Goal: Check status: Check status

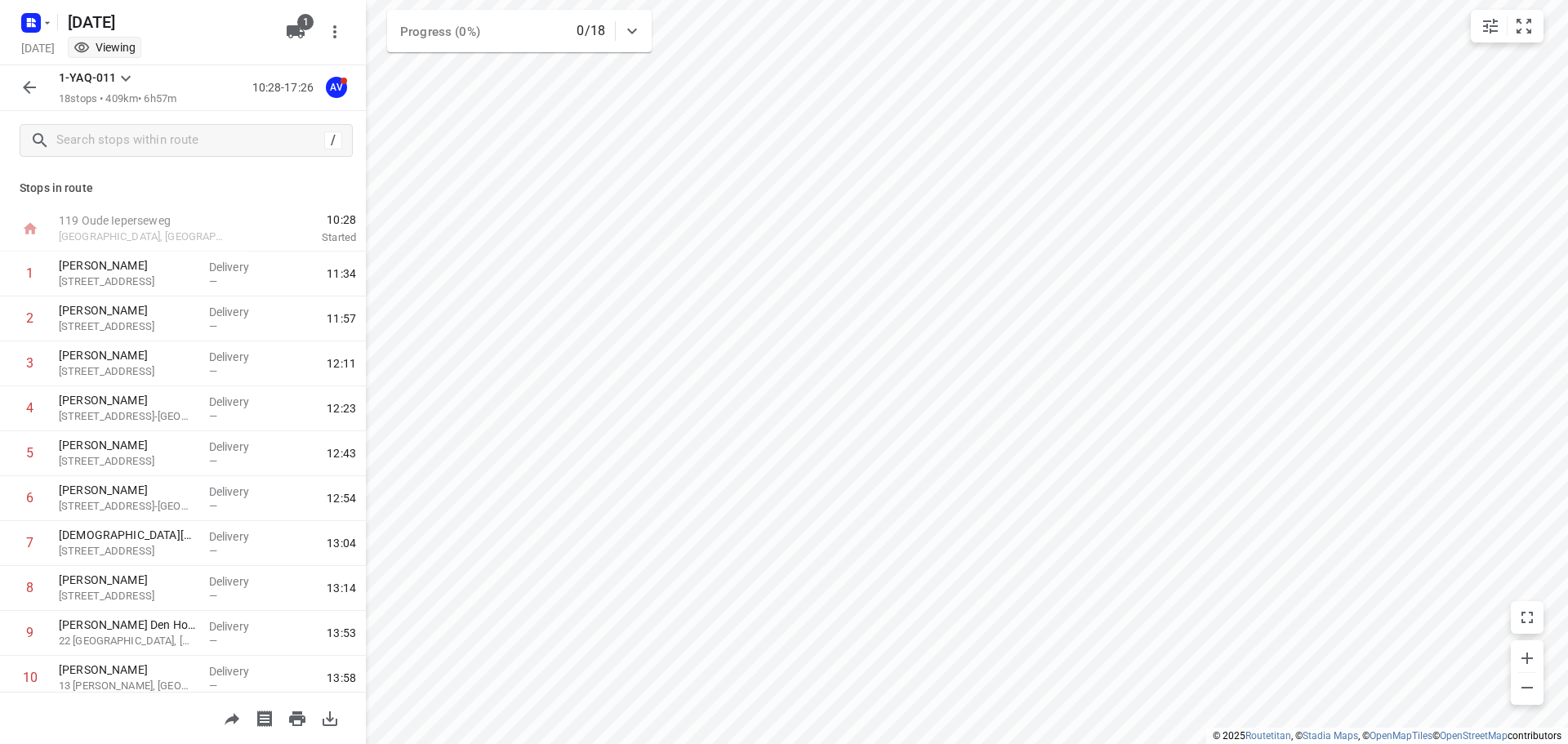
scroll to position [413, 0]
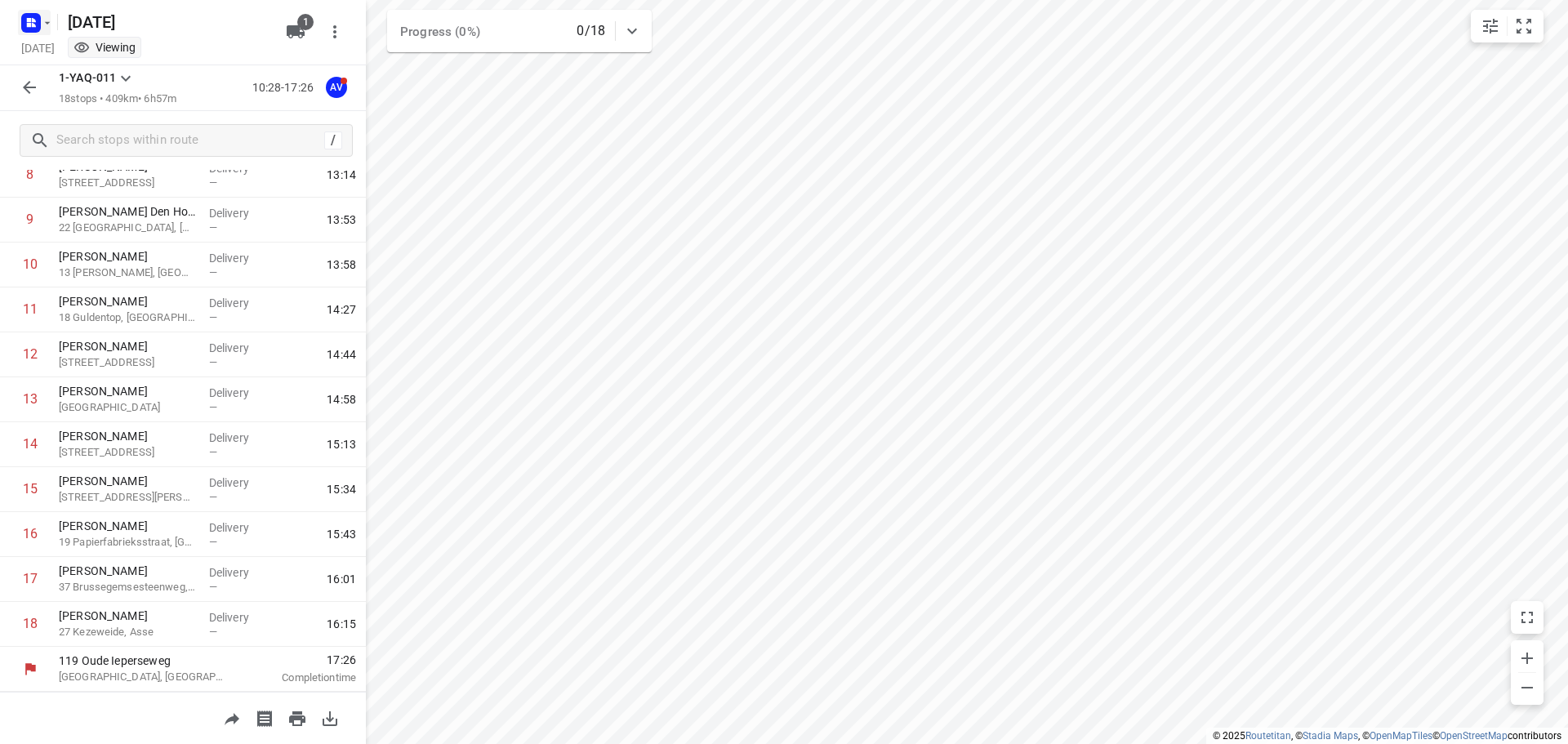
click at [34, 20] on icon "button" at bounding box center [33, 20] width 4 height 4
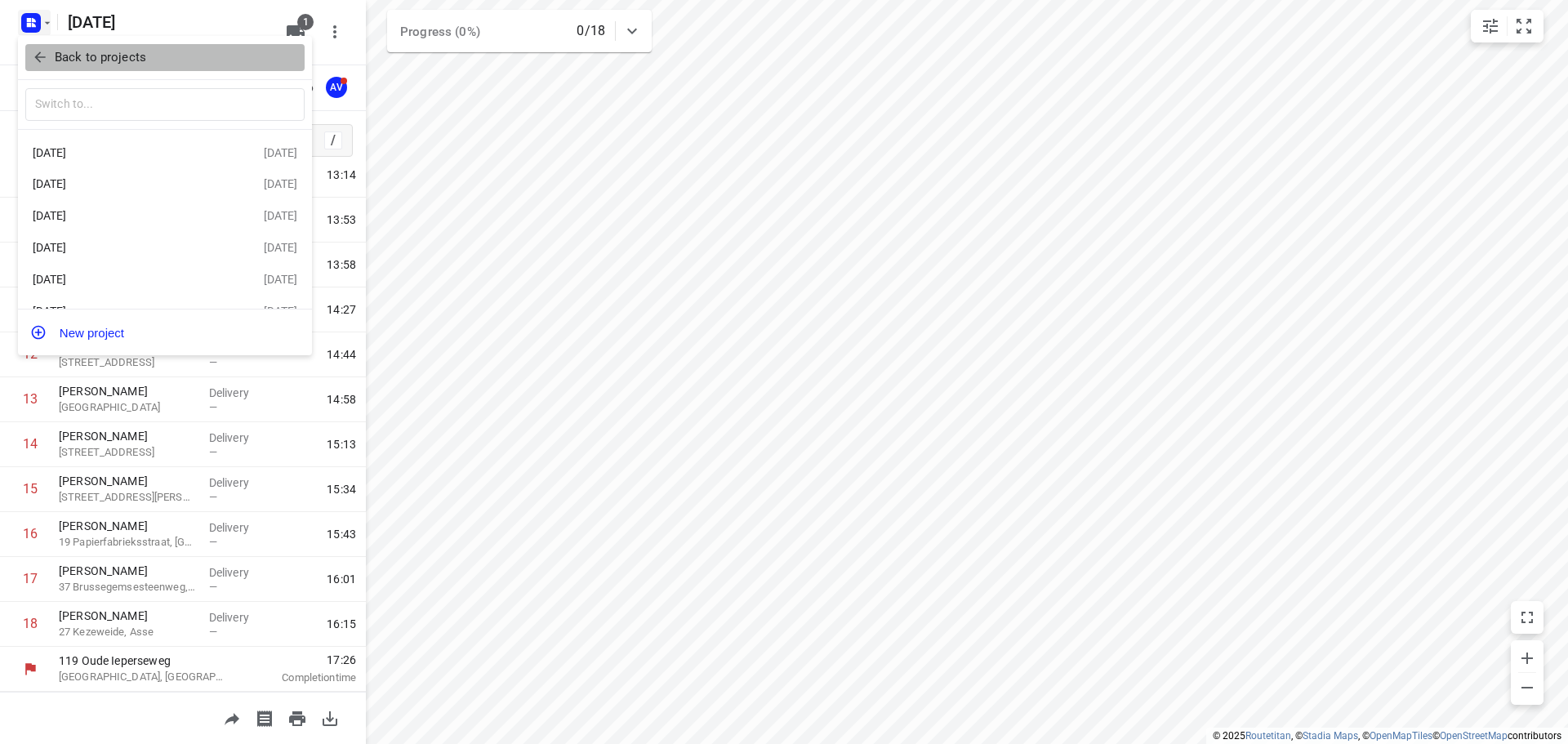
click at [145, 54] on span "Back to projects" at bounding box center [164, 58] width 266 height 19
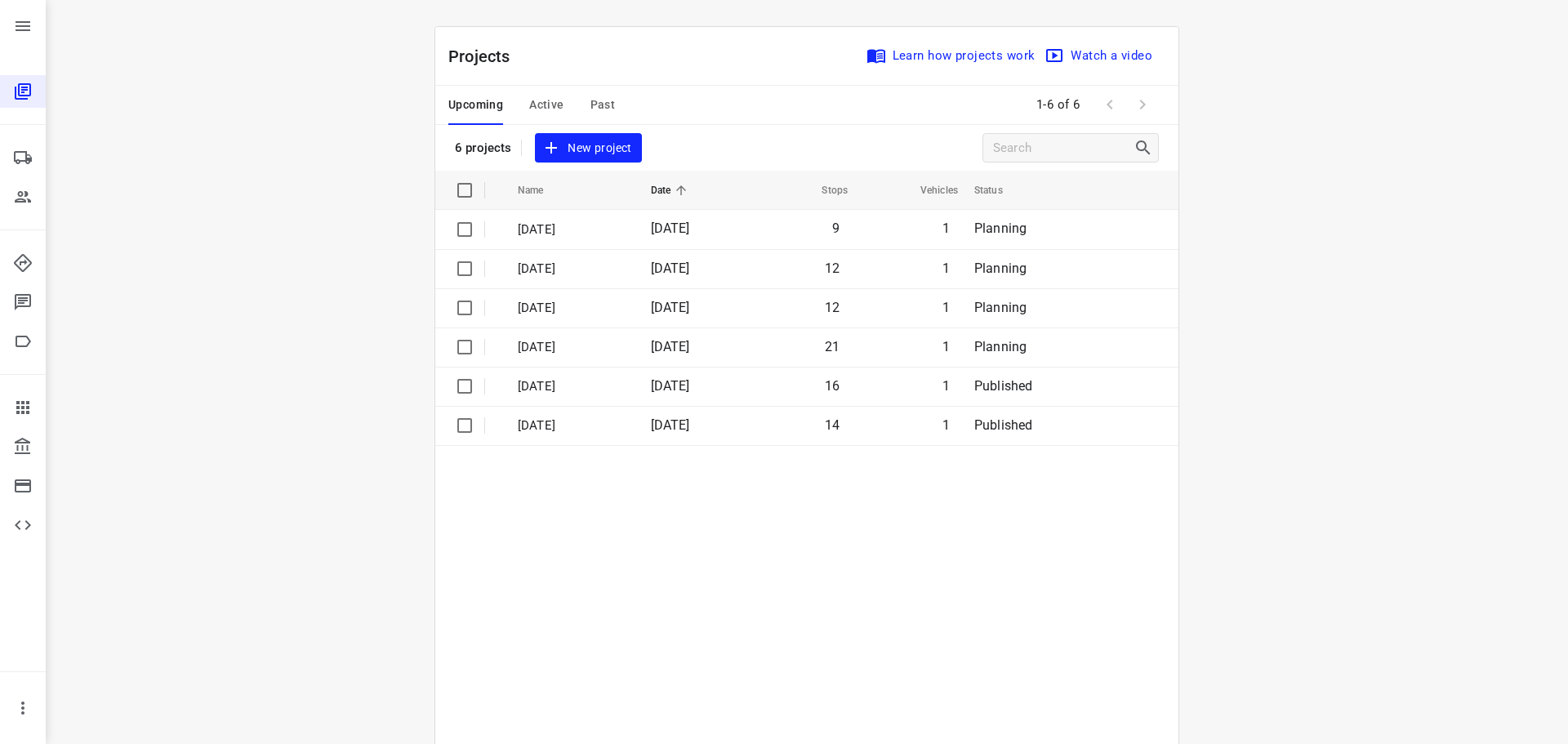
click at [606, 106] on span "Past" at bounding box center [603, 105] width 26 height 20
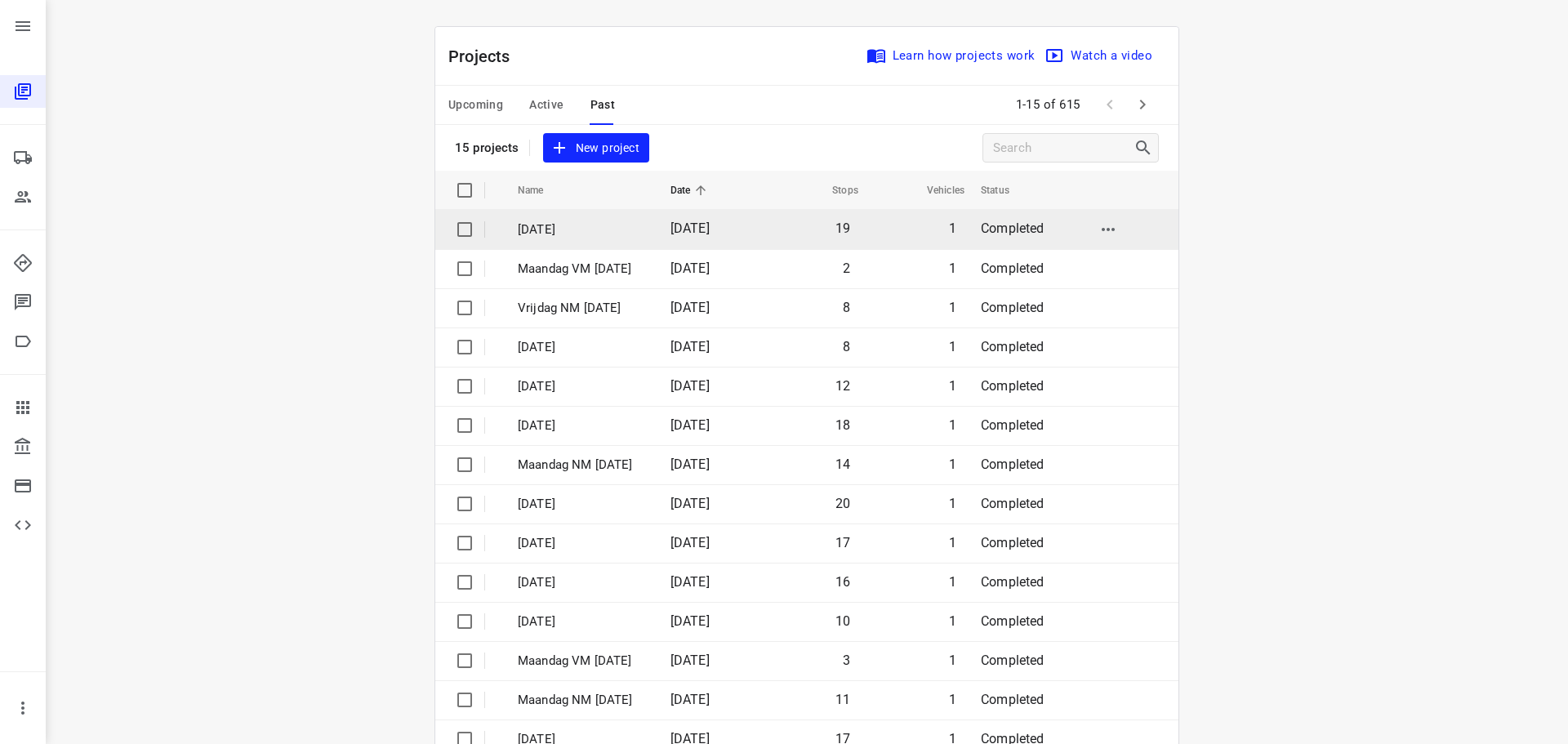
click at [599, 230] on p "[DATE]" at bounding box center [582, 230] width 128 height 19
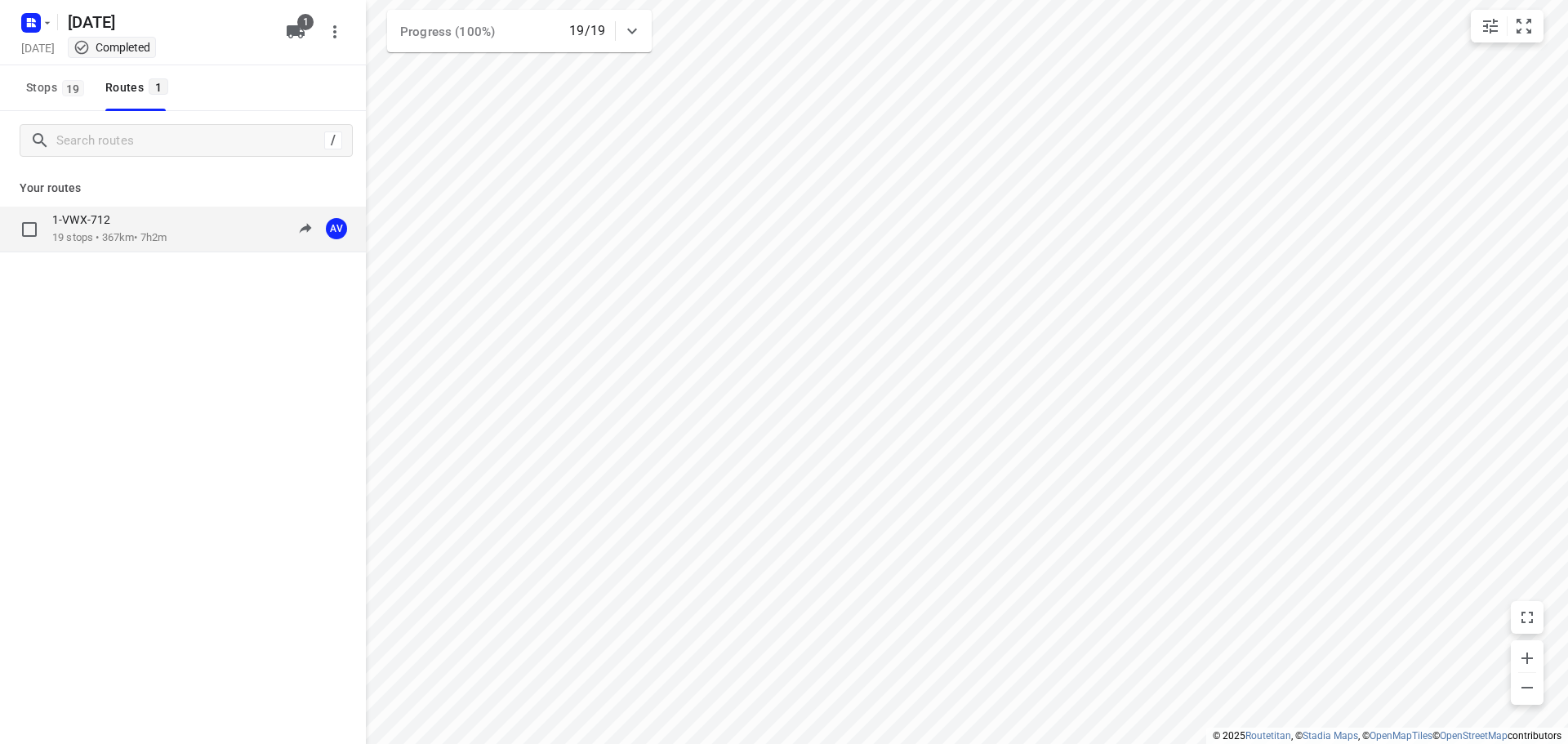
click at [167, 224] on div "1-VWX-712" at bounding box center [109, 221] width 114 height 18
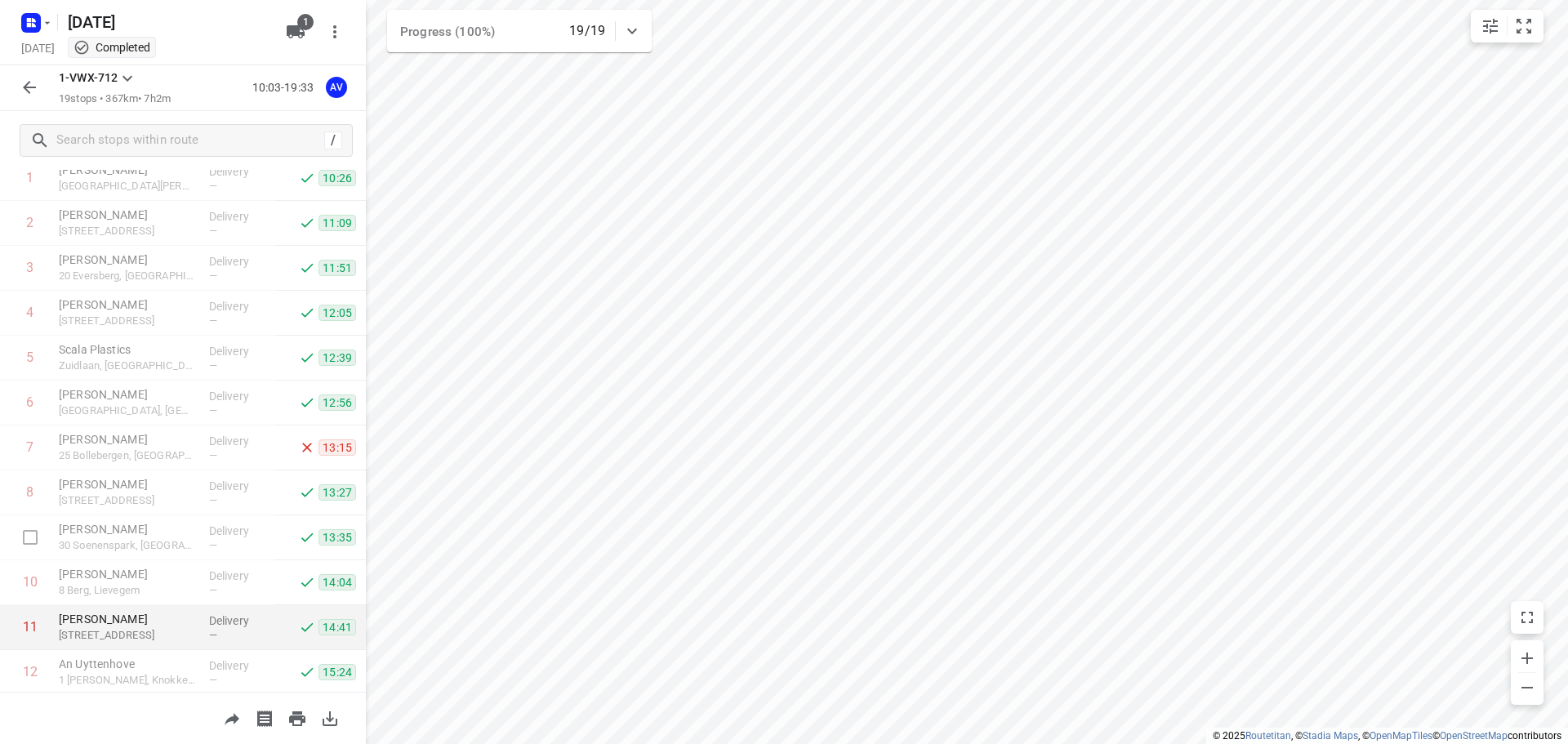
scroll to position [245, 0]
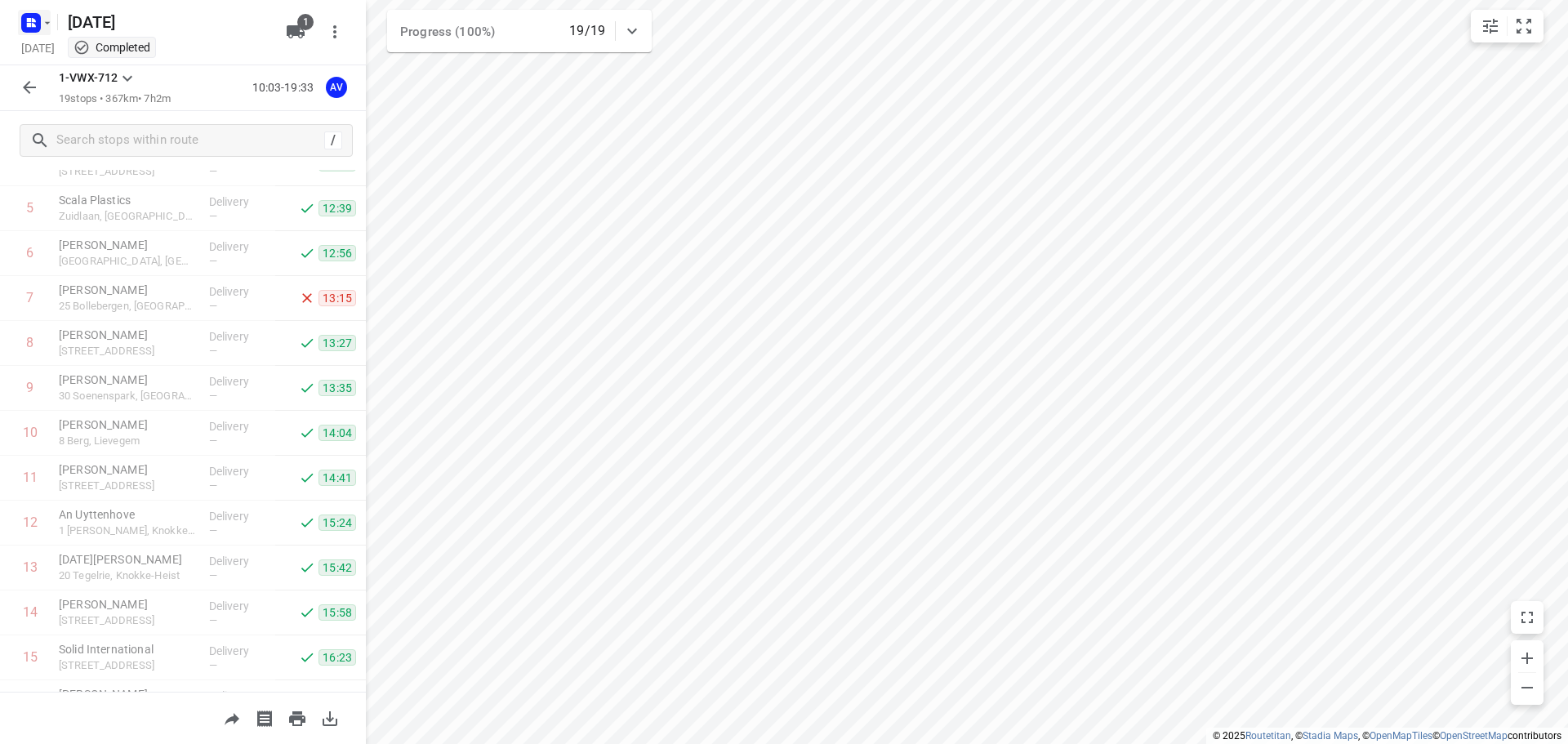
click at [44, 14] on button "button" at bounding box center [34, 23] width 32 height 26
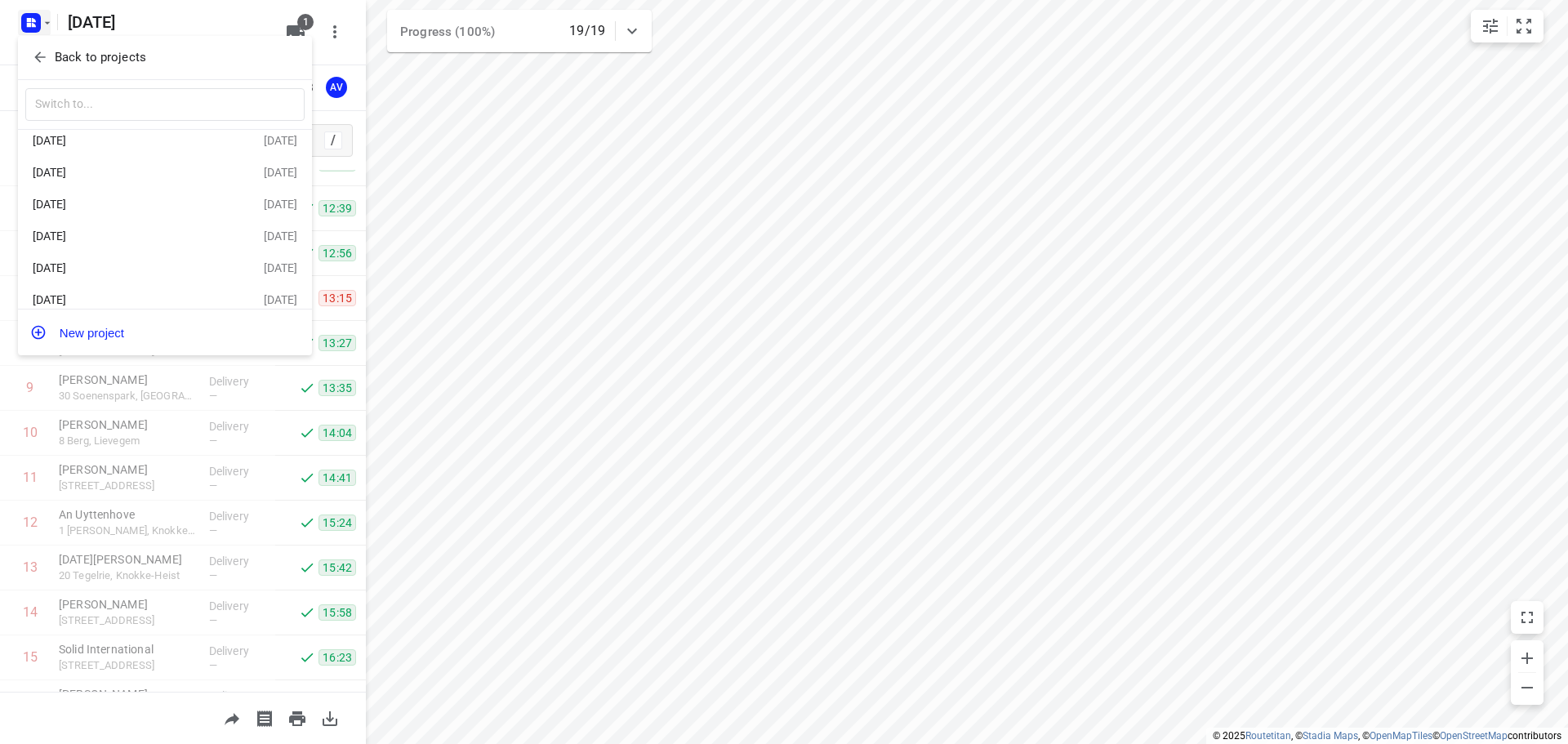
scroll to position [62, 0]
click at [128, 291] on div "[DATE]" at bounding box center [126, 286] width 188 height 13
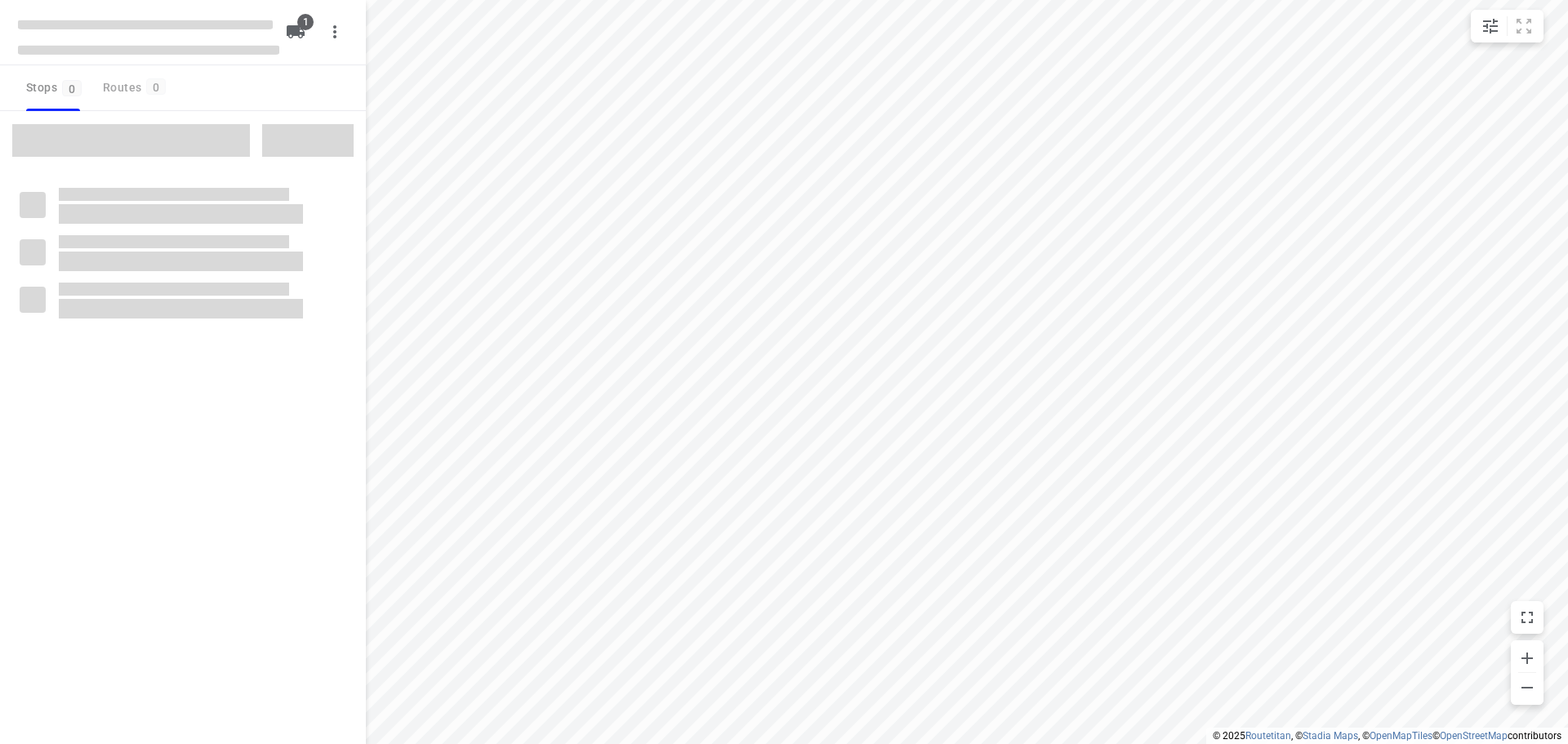
type input "distance"
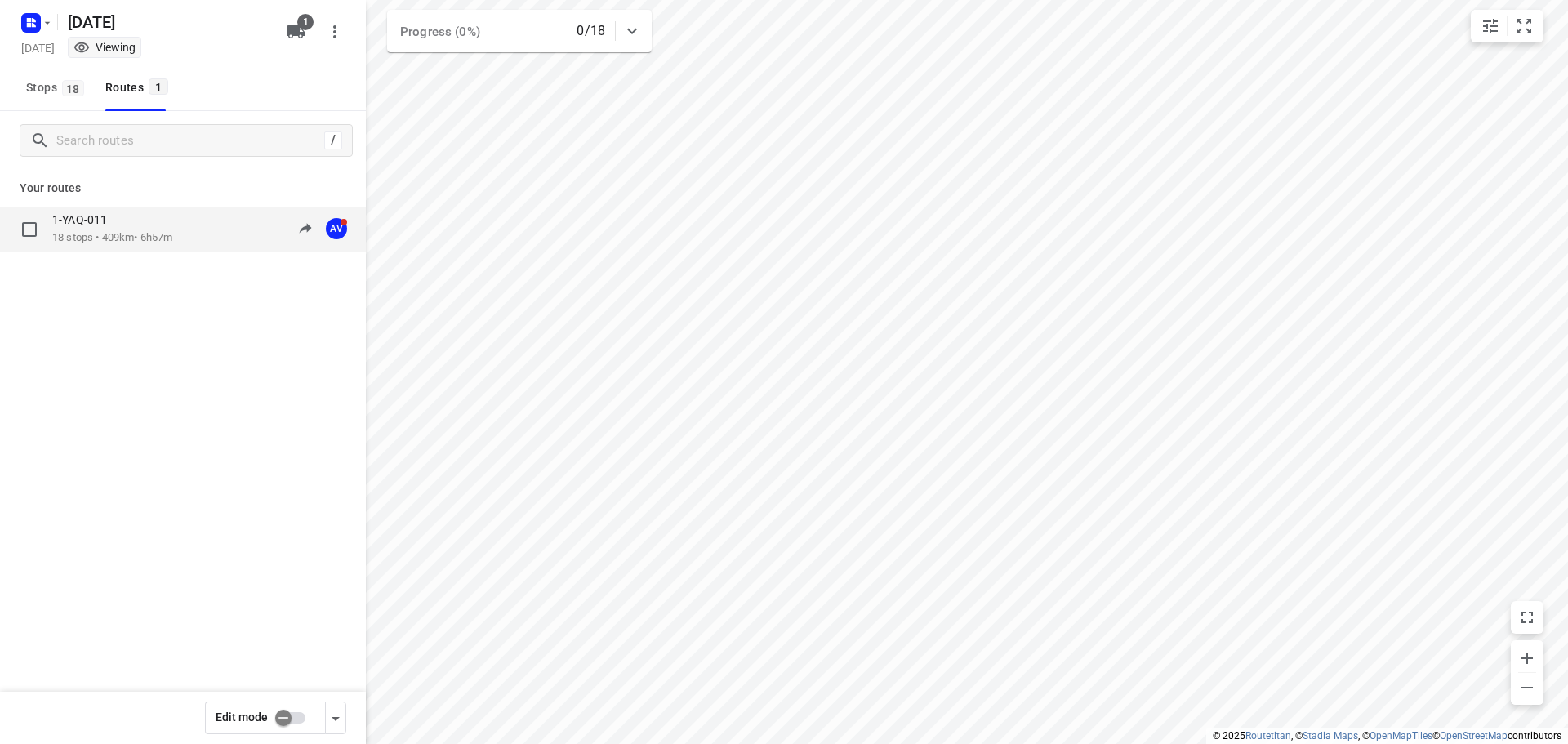
click at [169, 229] on div "1-YAQ-011" at bounding box center [111, 221] width 120 height 18
